Goal: Understand process/instructions: Learn how to perform a task or action

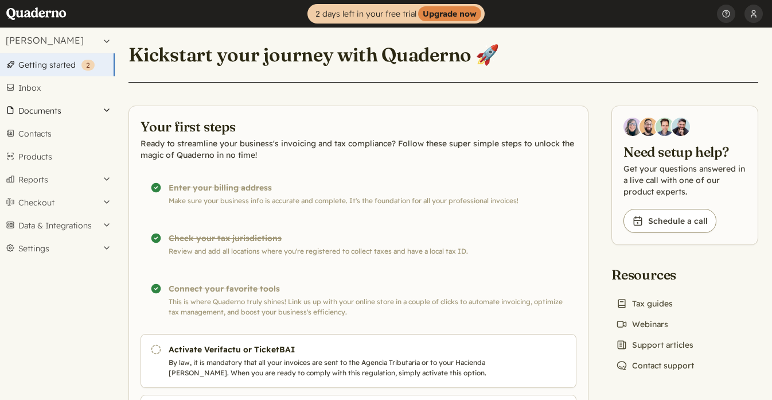
click at [54, 111] on button "Documents" at bounding box center [57, 110] width 115 height 23
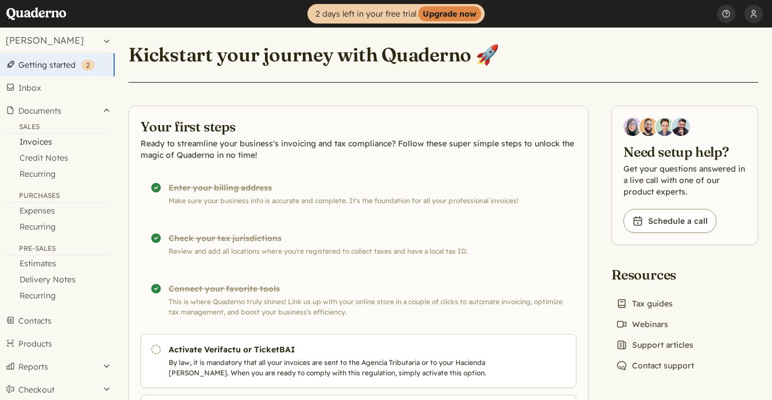
click at [52, 145] on link "Invoices" at bounding box center [57, 142] width 115 height 16
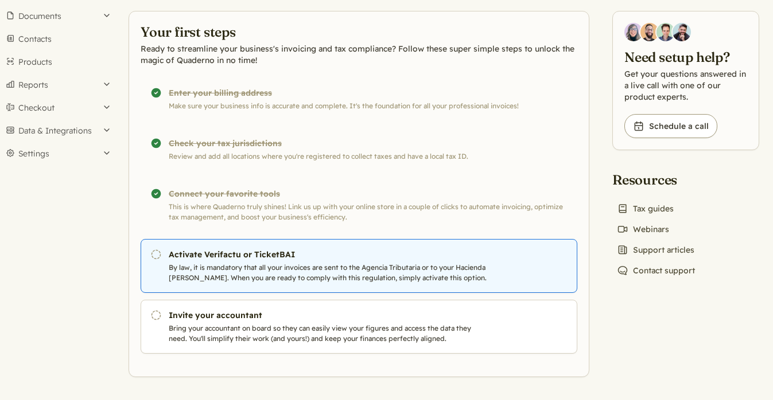
scroll to position [95, 0]
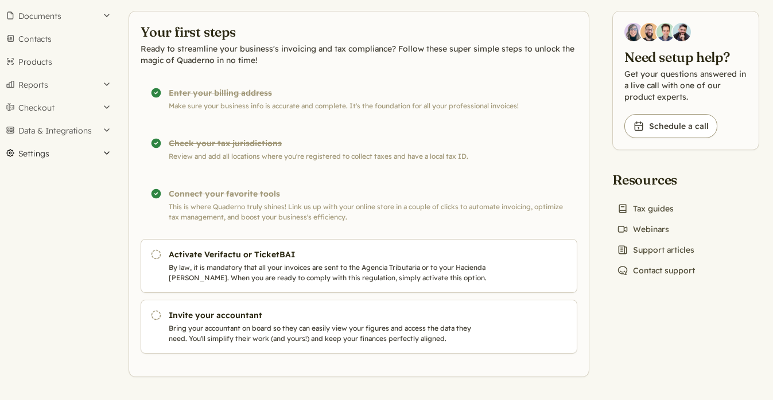
click at [54, 155] on button "Settings" at bounding box center [57, 153] width 115 height 23
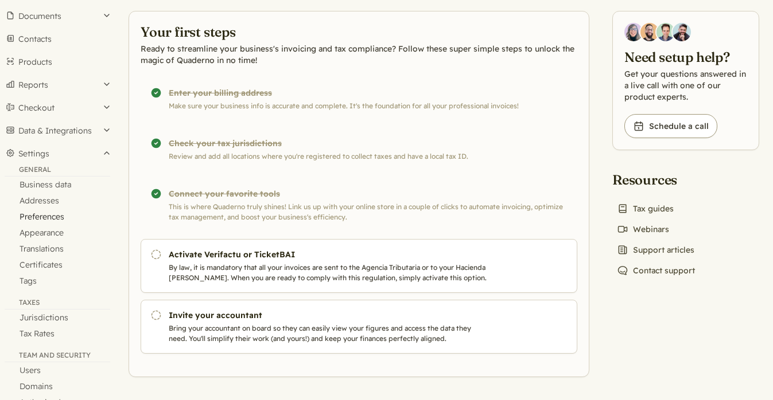
click at [56, 219] on link "Preferences" at bounding box center [57, 217] width 115 height 16
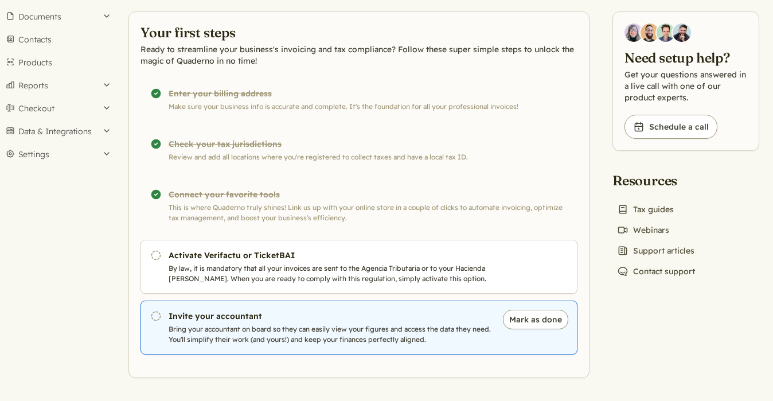
scroll to position [94, 0]
click at [225, 326] on p "Bring your accountant on board so they can easily view your figures and access …" at bounding box center [330, 334] width 322 height 21
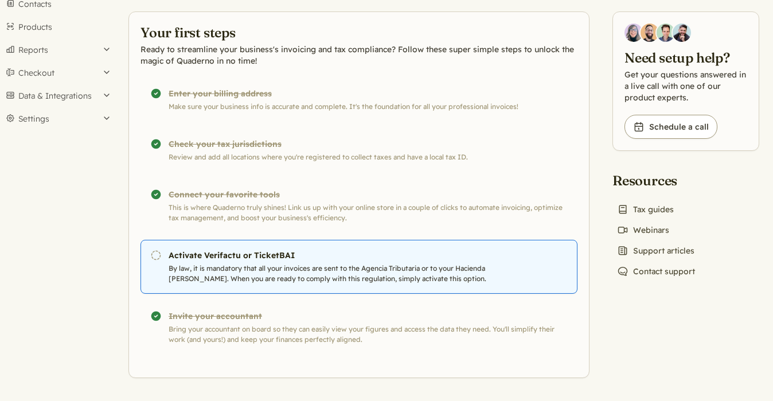
scroll to position [130, 0]
click at [196, 262] on link "Pending Activate Verifactu or TicketBAI By law, it is mandatory that all your i…" at bounding box center [359, 267] width 437 height 54
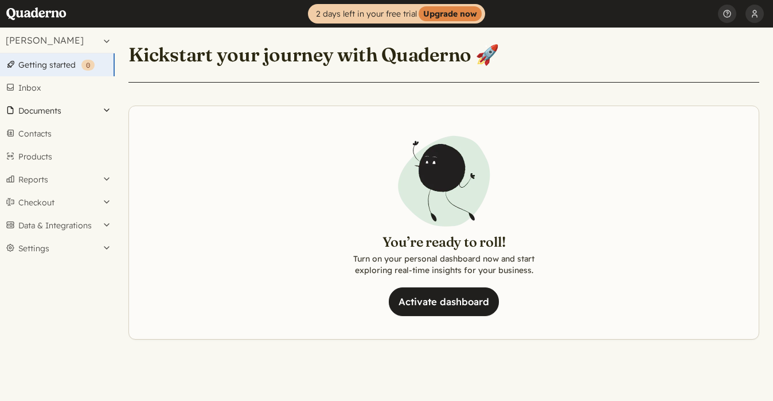
click at [60, 115] on button "Documents" at bounding box center [57, 110] width 115 height 23
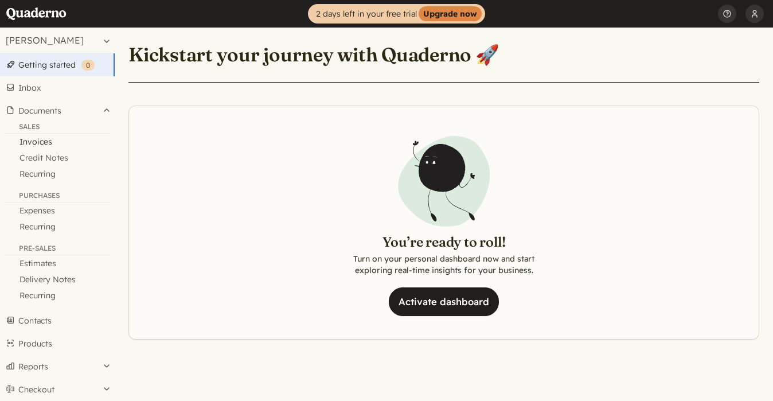
click at [39, 147] on link "Invoices" at bounding box center [57, 142] width 115 height 16
